Goal: Check status: Check status

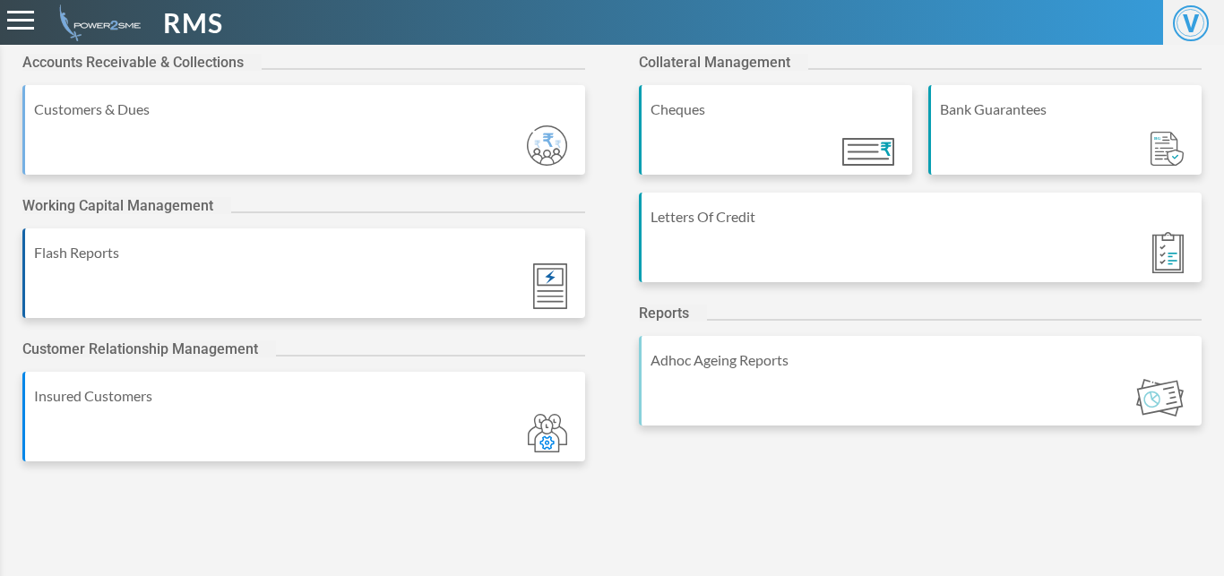
click at [800, 242] on div "Letters Of Credit" at bounding box center [920, 238] width 563 height 90
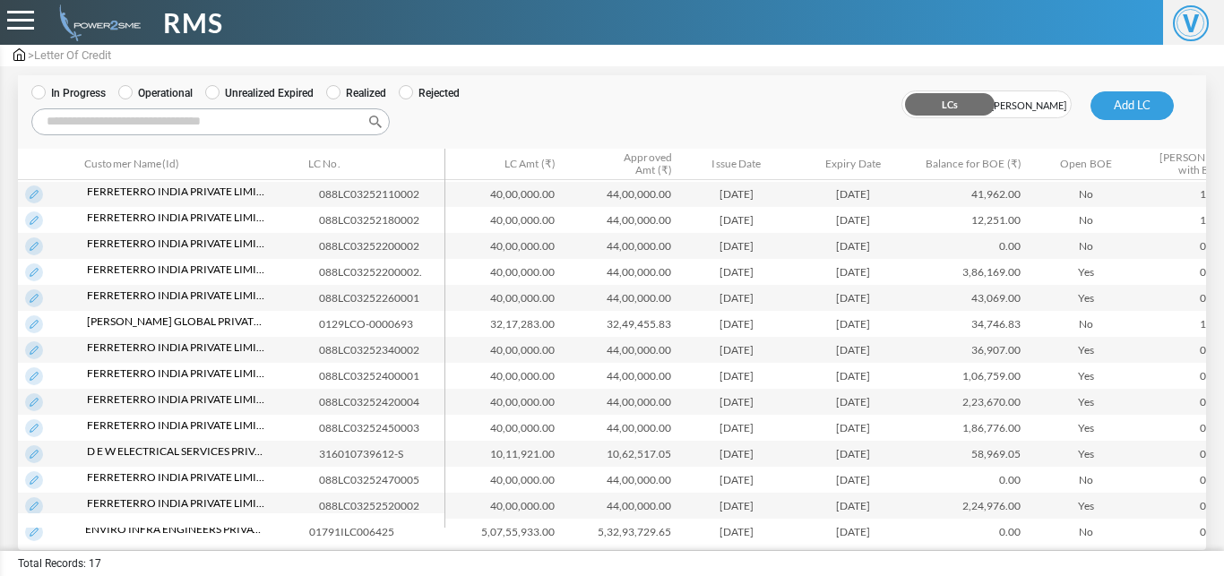
drag, startPoint x: 1197, startPoint y: 227, endPoint x: 1205, endPoint y: 466, distance: 239.5
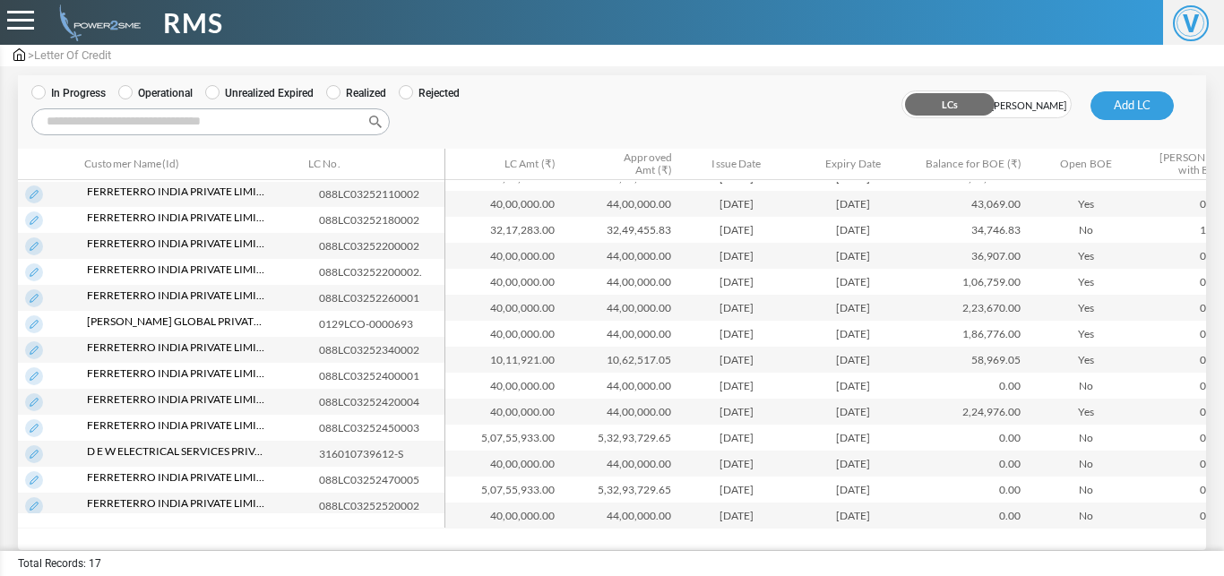
scroll to position [115, 0]
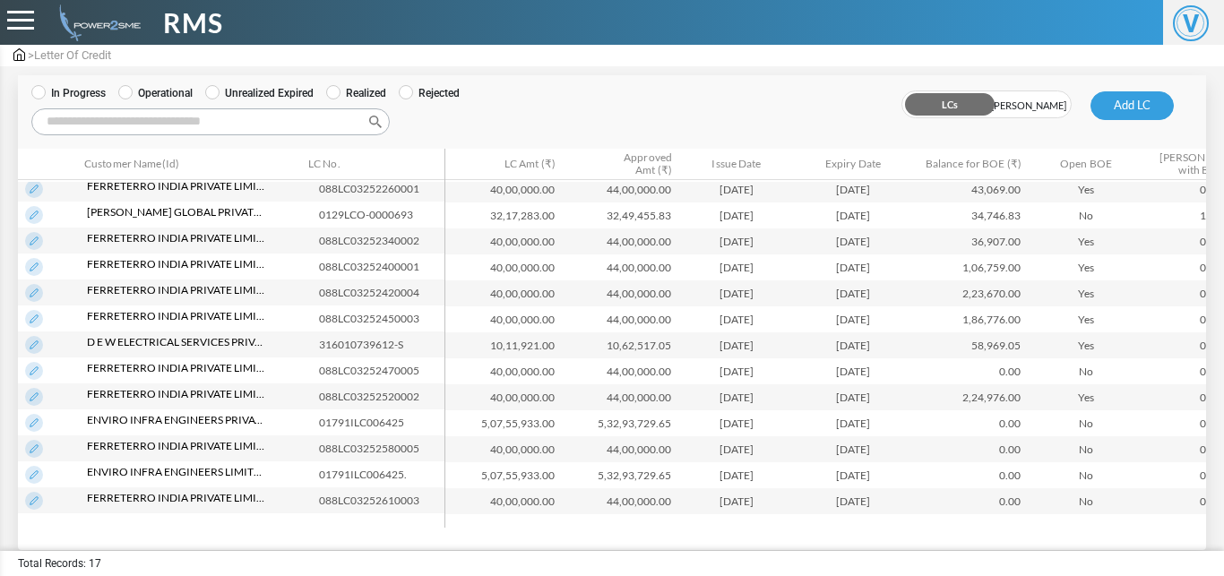
click at [39, 494] on img at bounding box center [34, 501] width 18 height 18
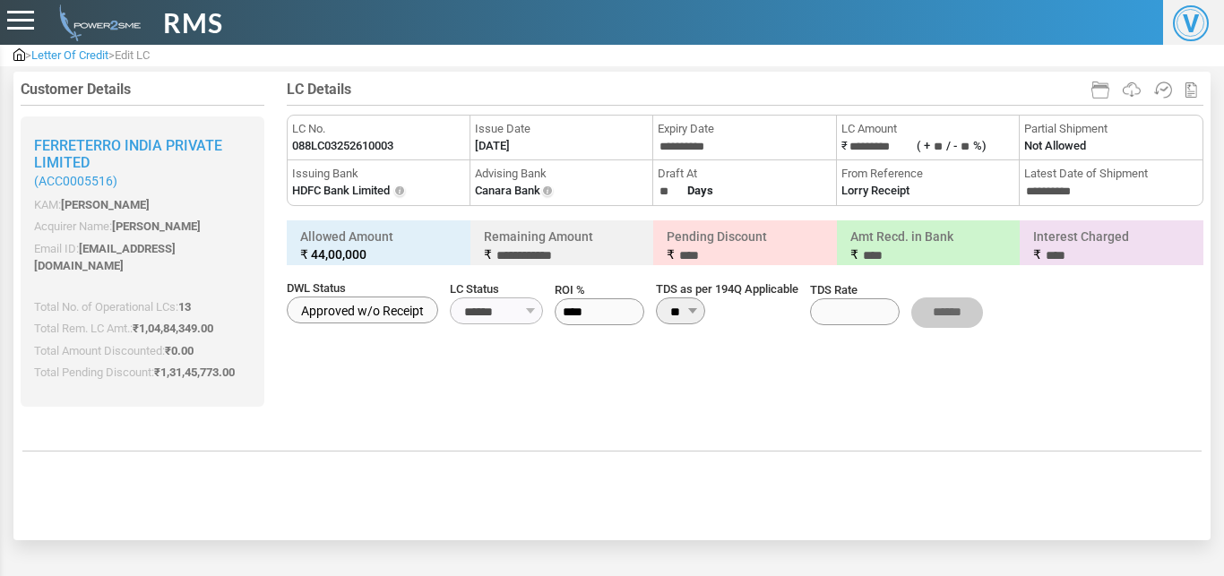
click at [385, 150] on label "088LC03252610003" at bounding box center [342, 146] width 101 height 18
copy li "LC No. 088LC03252610003"
click at [385, 150] on label "088LC03252610003" at bounding box center [342, 146] width 101 height 18
click at [502, 149] on label "[DATE]" at bounding box center [492, 146] width 35 height 18
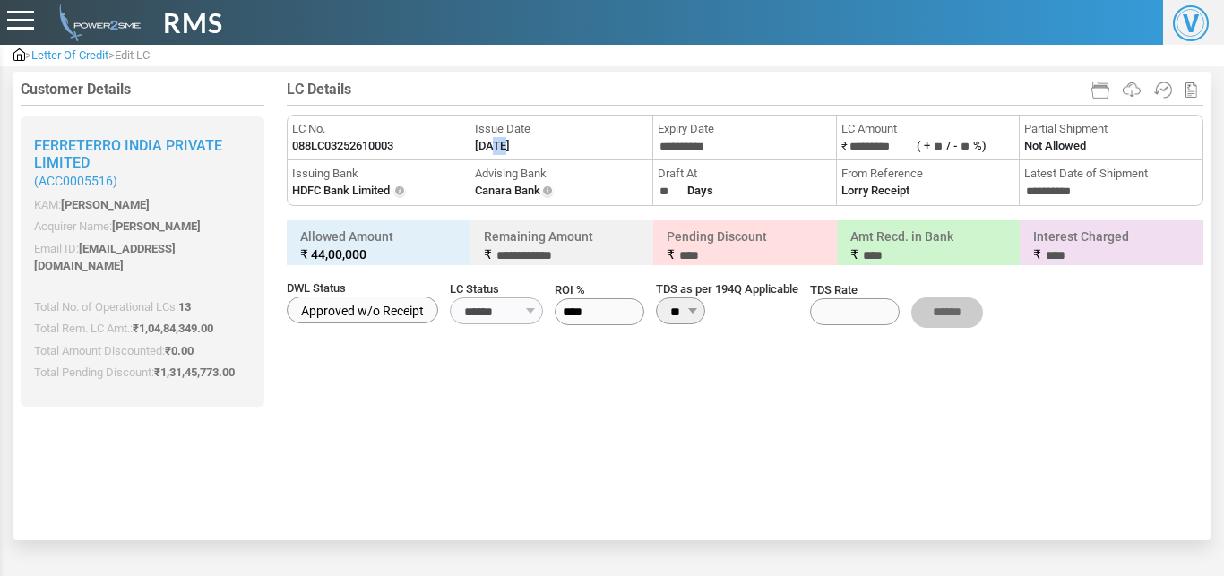
click at [502, 149] on label "[DATE]" at bounding box center [492, 146] width 35 height 18
copy li "Issue Date"
click at [502, 149] on label "[DATE]" at bounding box center [492, 146] width 35 height 18
